Goal: Navigation & Orientation: Find specific page/section

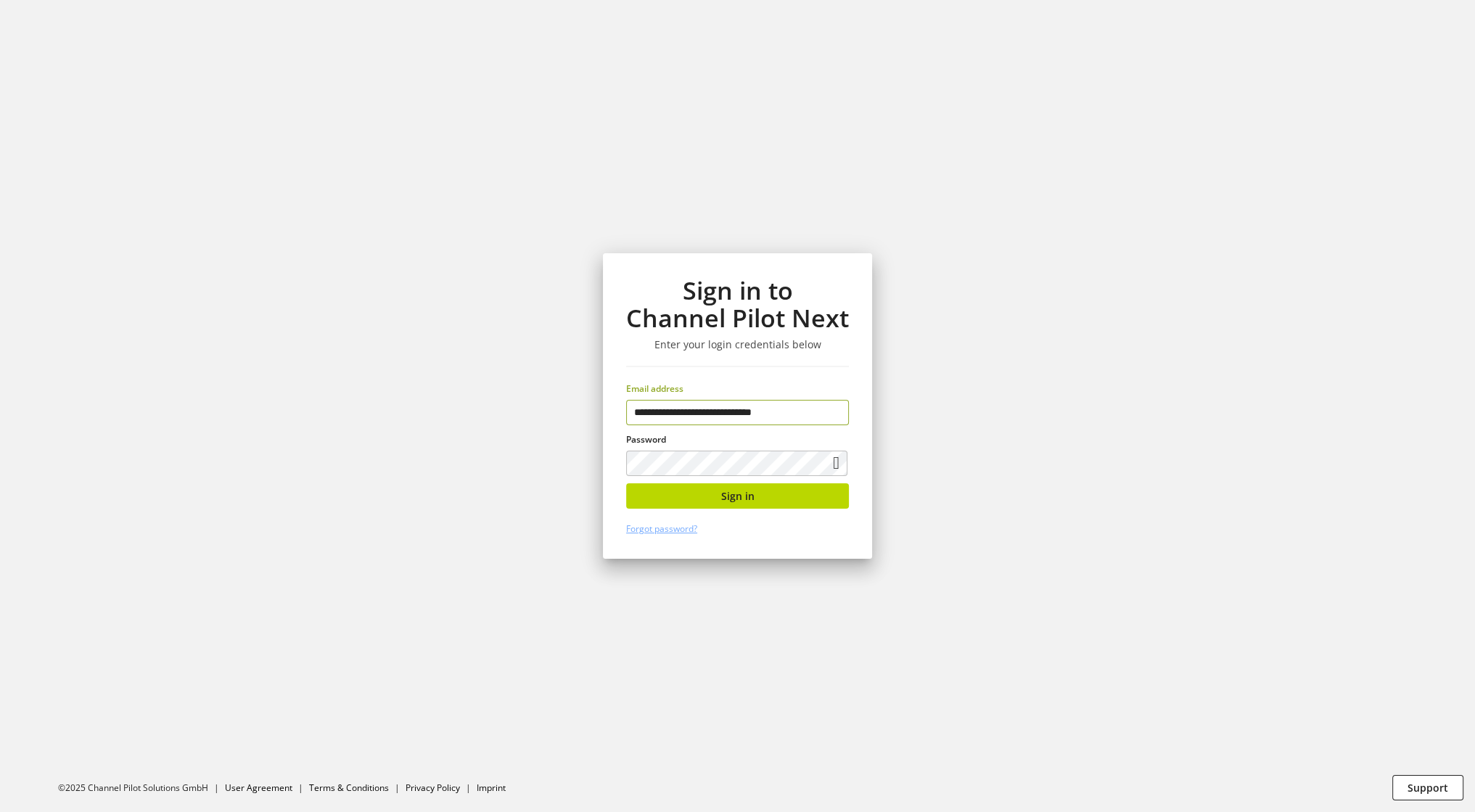
type input "**********"
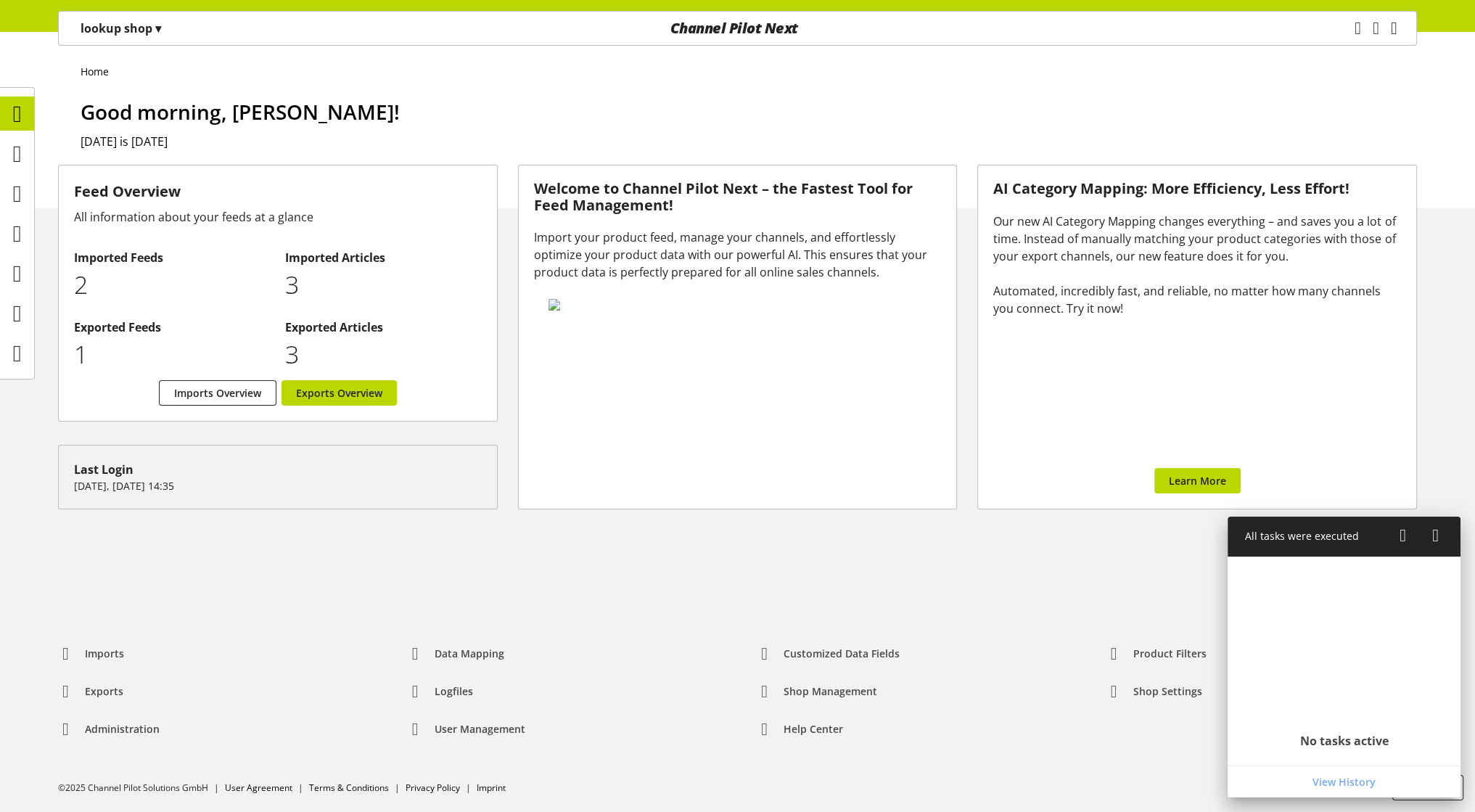
click at [503, 161] on div "Feed Overview All information about your feeds at a glance Imported Feeds 2 Imp…" at bounding box center [277, 337] width 460 height 360
click at [22, 155] on icon at bounding box center [17, 154] width 8 height 29
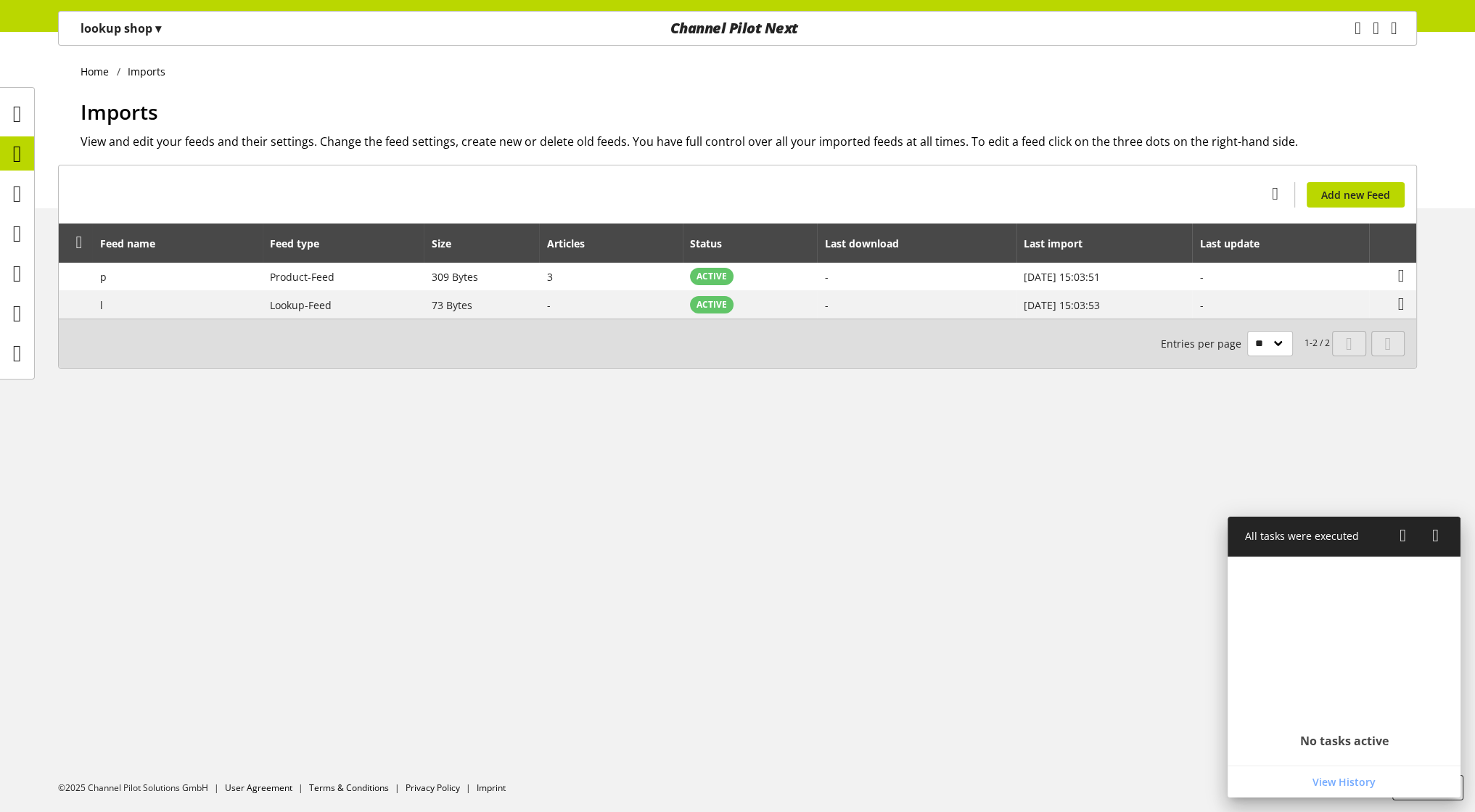
click at [1437, 539] on icon at bounding box center [1436, 536] width 7 height 26
